Goal: Information Seeking & Learning: Find specific page/section

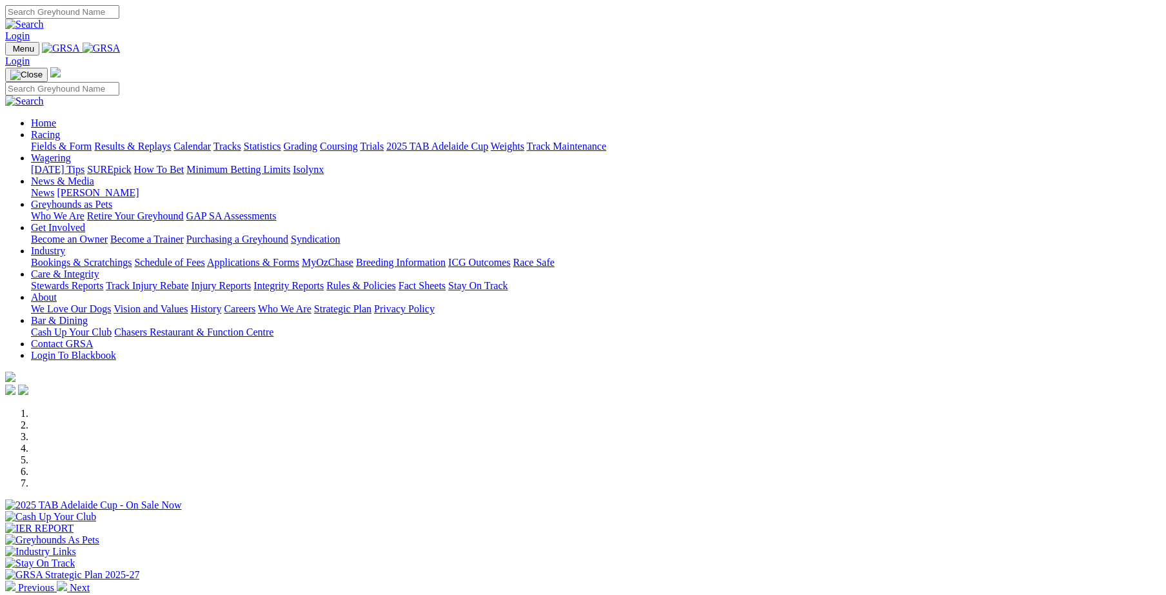
click at [324, 280] on link "Integrity Reports" at bounding box center [289, 285] width 70 height 11
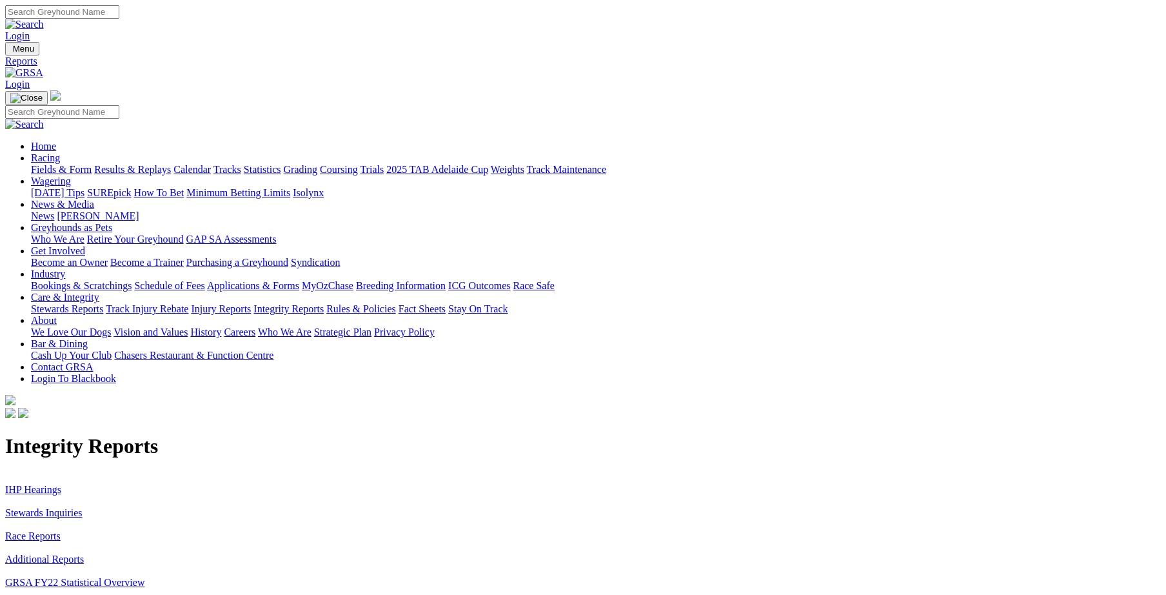
click at [83, 507] on link "Stewards Inquiries" at bounding box center [43, 512] width 77 height 11
